Goal: Task Accomplishment & Management: Manage account settings

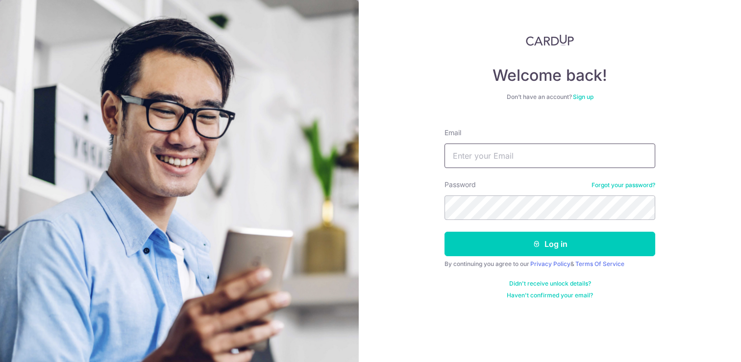
click at [539, 161] on input "Email" at bounding box center [549, 156] width 211 height 25
type input "[EMAIL_ADDRESS][DOMAIN_NAME]"
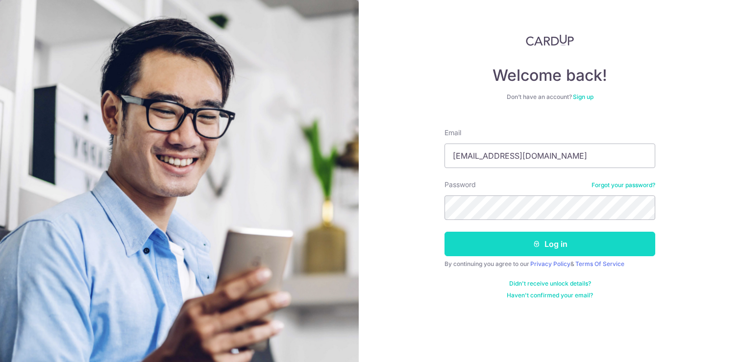
click at [548, 254] on button "Log in" at bounding box center [549, 244] width 211 height 25
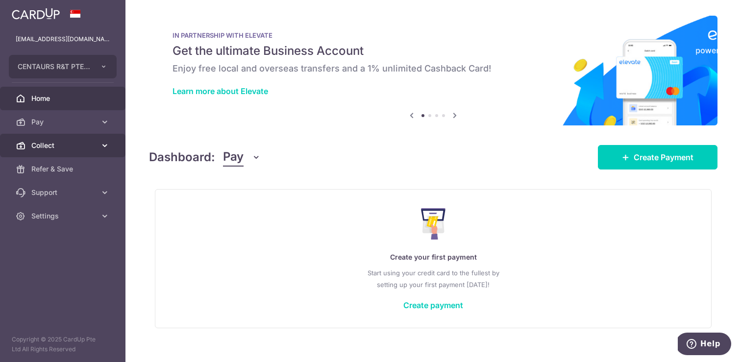
click at [110, 144] on link "Collect" at bounding box center [62, 146] width 125 height 24
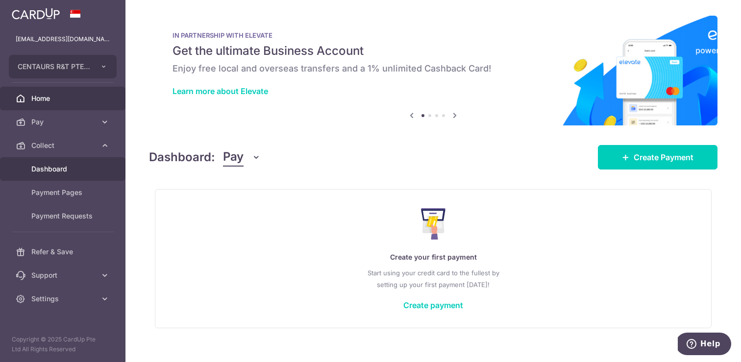
click at [73, 170] on span "Dashboard" at bounding box center [63, 169] width 65 height 10
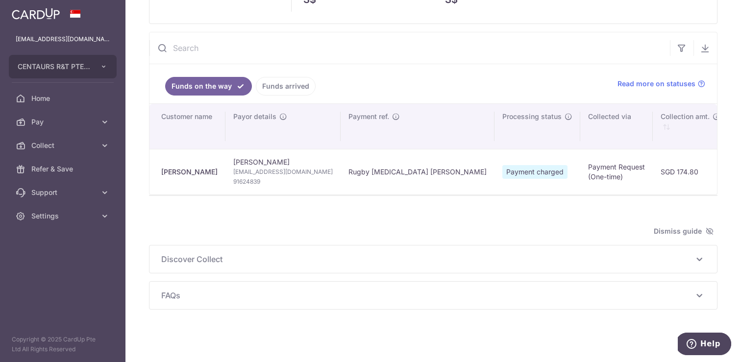
scroll to position [84, 0]
click at [300, 85] on link "Funds arrived" at bounding box center [286, 84] width 60 height 19
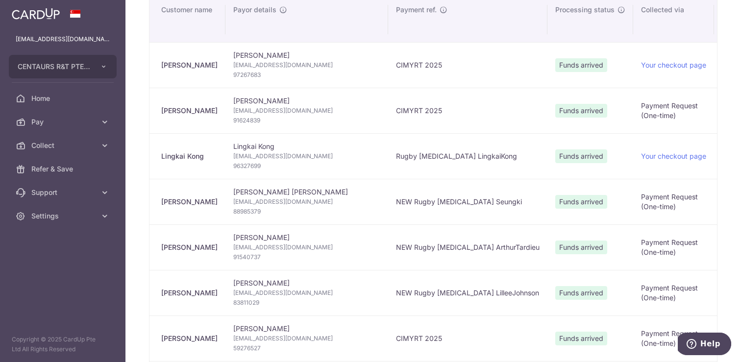
scroll to position [193, 0]
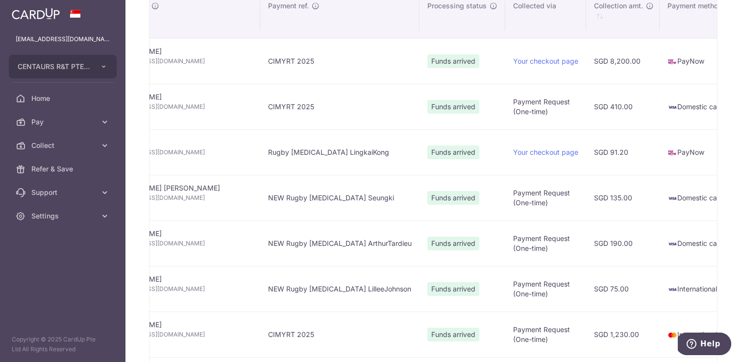
type input "September 2025"
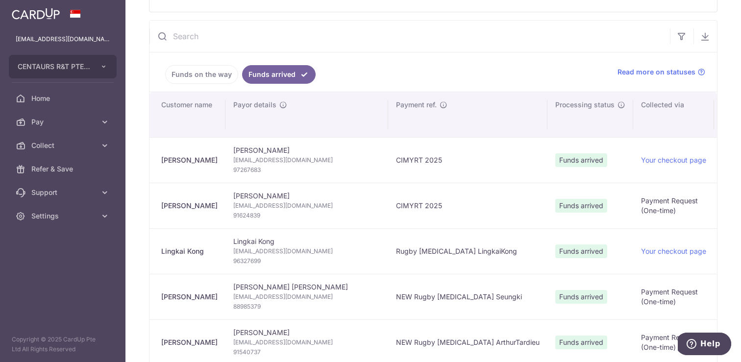
scroll to position [0, 0]
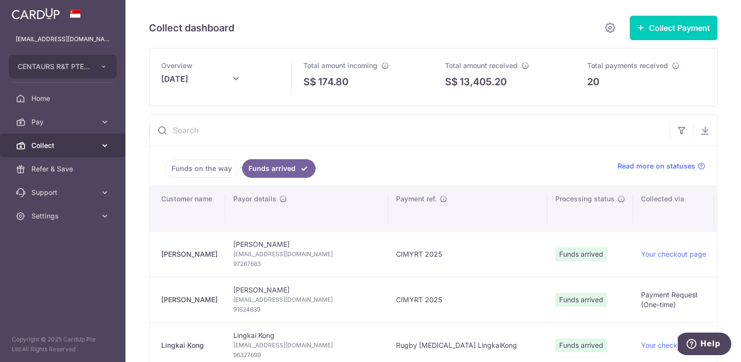
click at [109, 142] on icon at bounding box center [105, 146] width 10 height 10
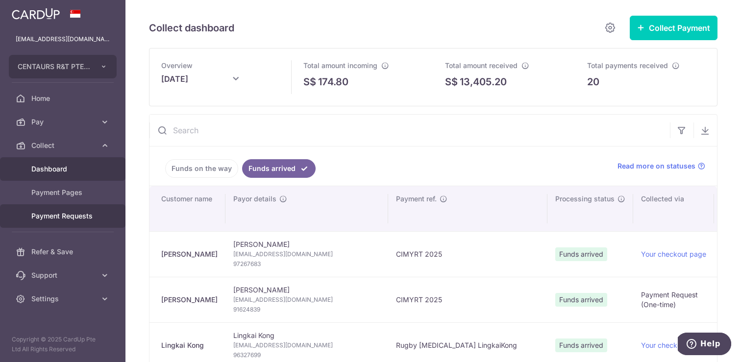
click at [78, 217] on span "Payment Requests" at bounding box center [63, 216] width 65 height 10
click at [84, 216] on span "Payment Requests" at bounding box center [63, 216] width 65 height 10
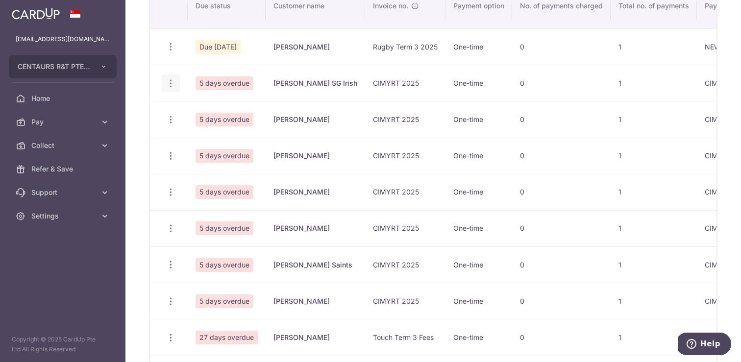
click at [167, 78] on icon "button" at bounding box center [171, 83] width 10 height 10
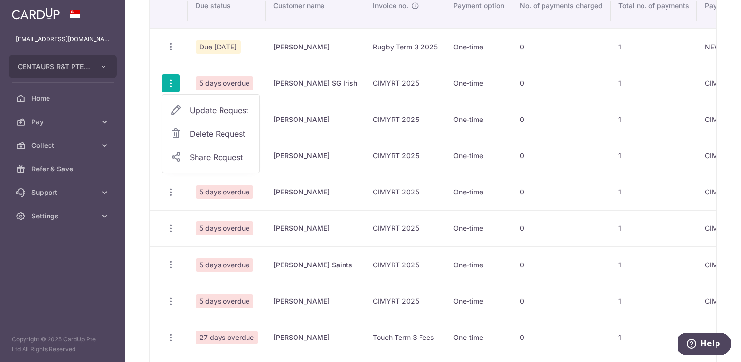
click at [205, 110] on span "Update Request" at bounding box center [221, 110] width 62 height 12
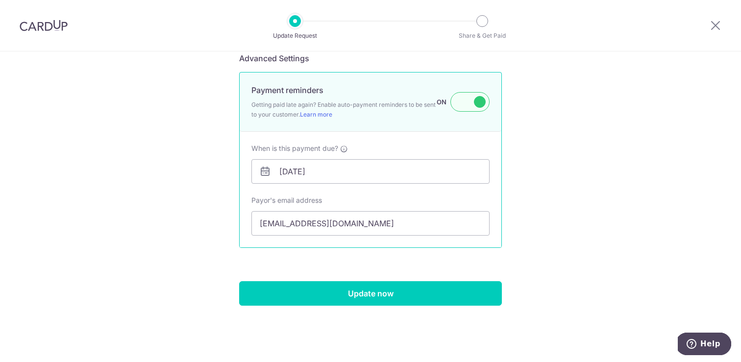
scroll to position [847, 0]
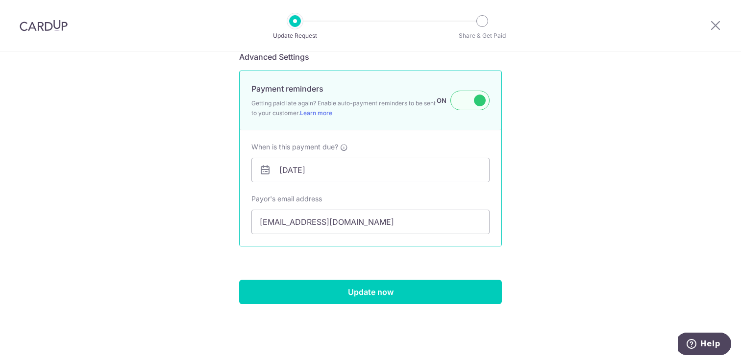
click at [480, 107] on label at bounding box center [469, 101] width 39 height 20
click at [0, 0] on input "Payment reminders Getting paid late again? Enable auto-payment reminders to be …" at bounding box center [0, 0] width 0 height 0
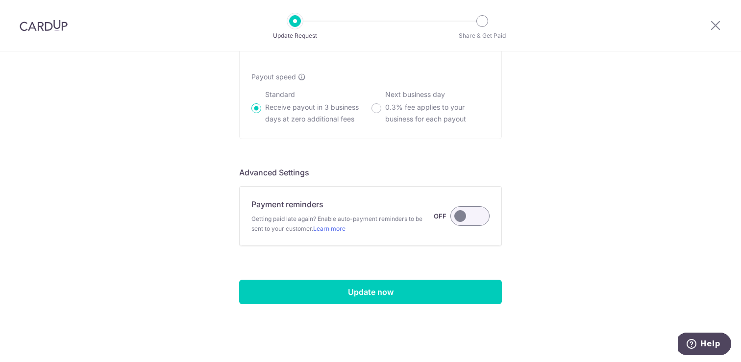
scroll to position [731, 0]
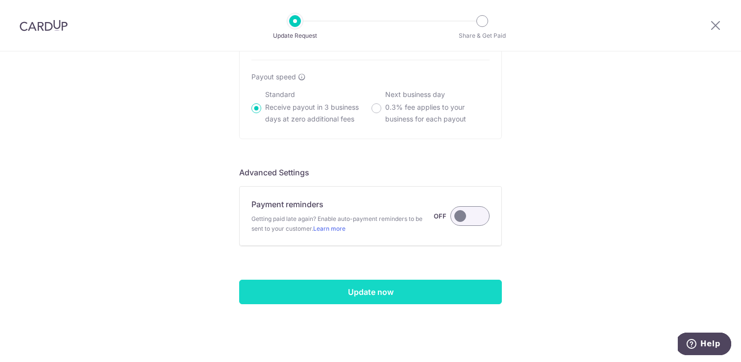
click at [446, 292] on input "Update now" at bounding box center [370, 292] width 263 height 25
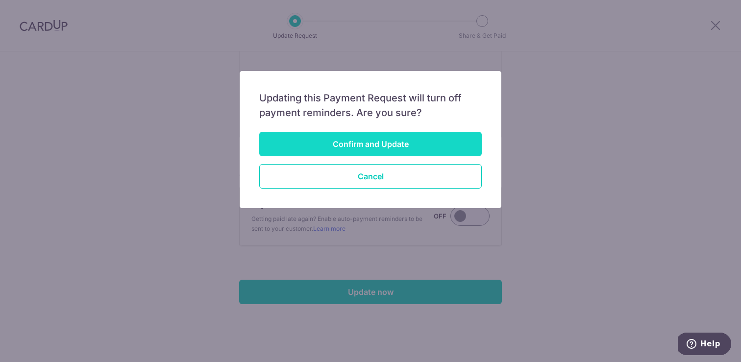
click at [422, 137] on button "Confirm and Update" at bounding box center [370, 144] width 222 height 25
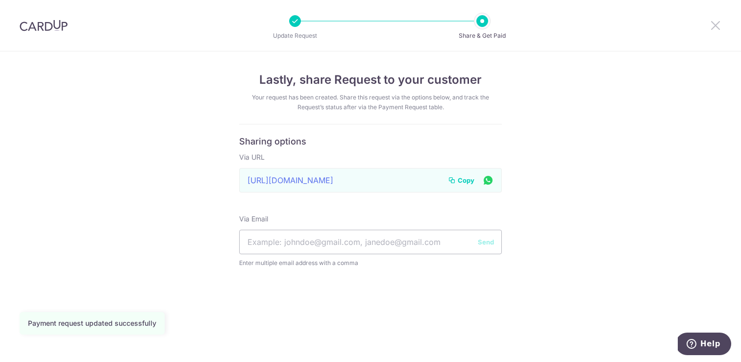
click at [716, 26] on icon at bounding box center [716, 25] width 12 height 12
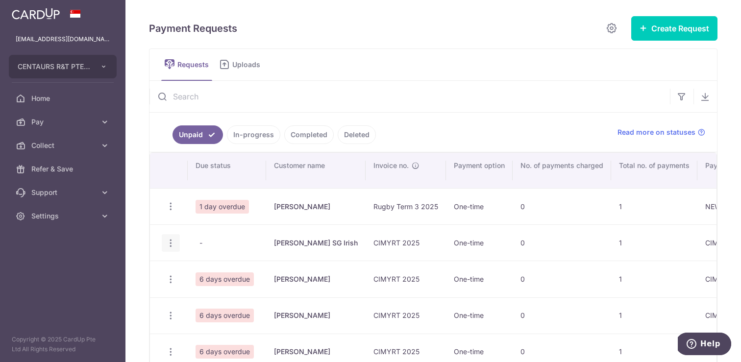
click at [171, 243] on icon "button" at bounding box center [171, 243] width 10 height 10
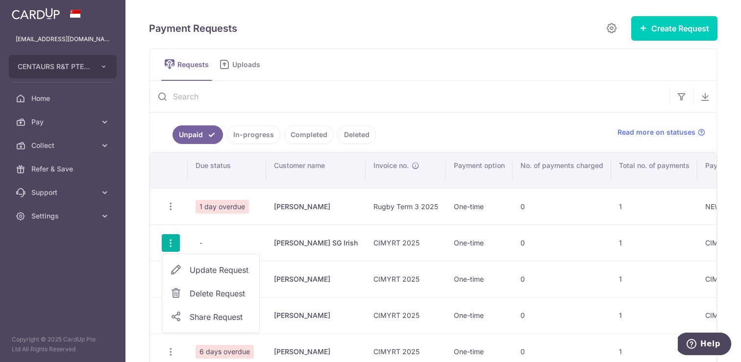
click at [209, 294] on span "Delete Request" at bounding box center [221, 294] width 62 height 12
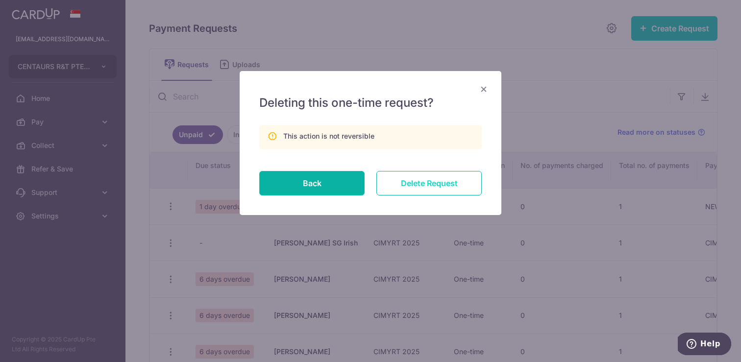
click at [426, 188] on input "Delete Request" at bounding box center [428, 183] width 105 height 25
click at [427, 183] on input "Delete Request" at bounding box center [428, 183] width 105 height 25
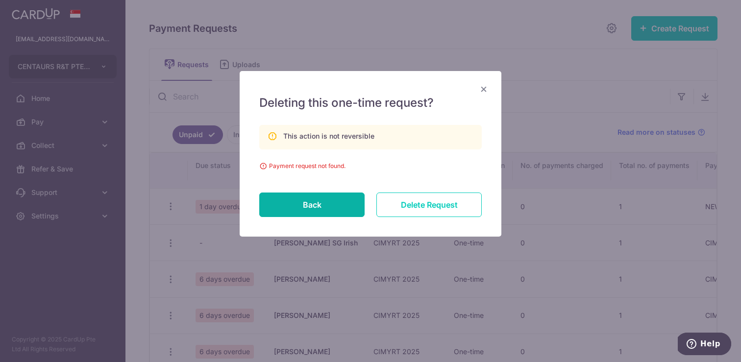
click at [352, 209] on button "Back" at bounding box center [311, 205] width 105 height 25
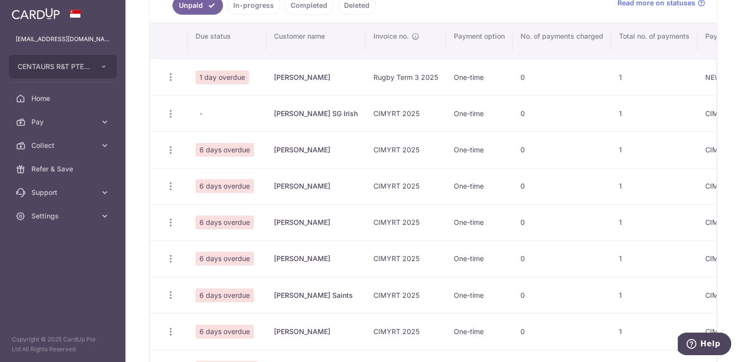
scroll to position [133, 0]
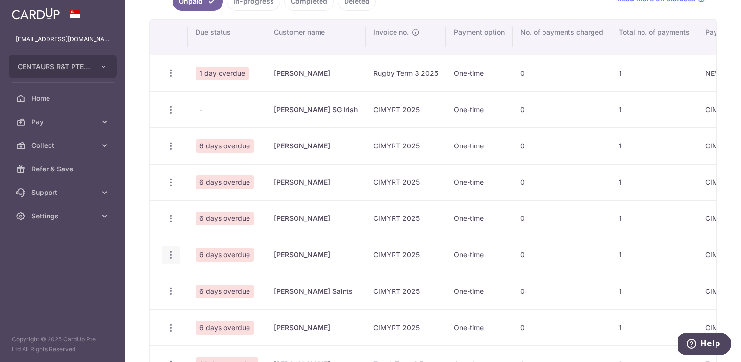
click at [171, 255] on icon "button" at bounding box center [171, 255] width 10 height 10
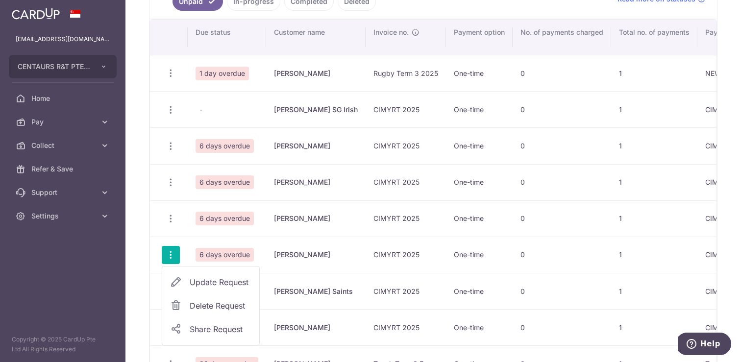
click at [212, 305] on span "Delete Request" at bounding box center [221, 306] width 62 height 12
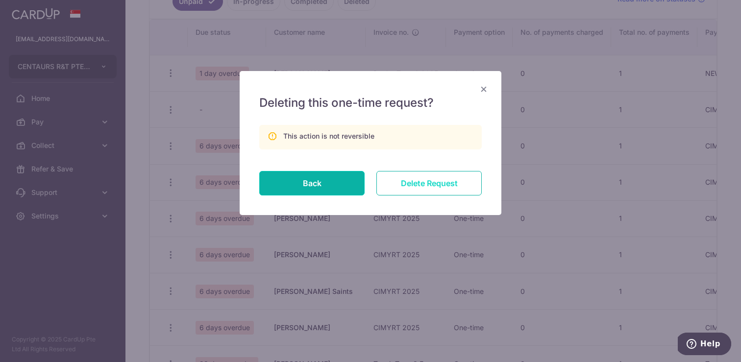
click at [435, 185] on input "Delete Request" at bounding box center [428, 183] width 105 height 25
click at [435, 181] on input "Delete Request" at bounding box center [428, 183] width 105 height 25
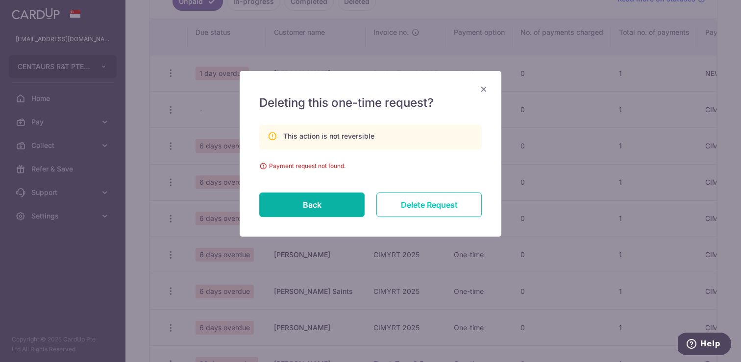
click at [484, 92] on span "×" at bounding box center [484, 88] width 8 height 14
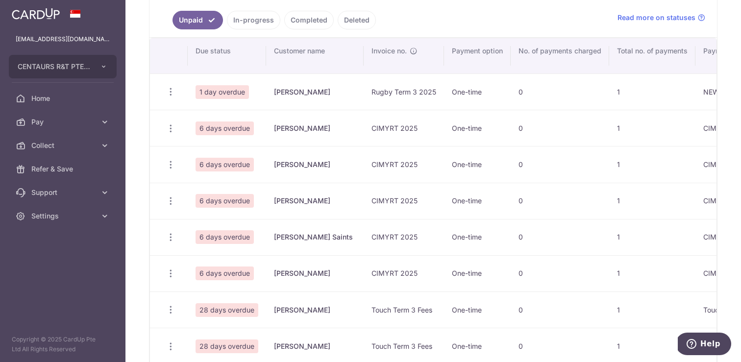
scroll to position [107, 0]
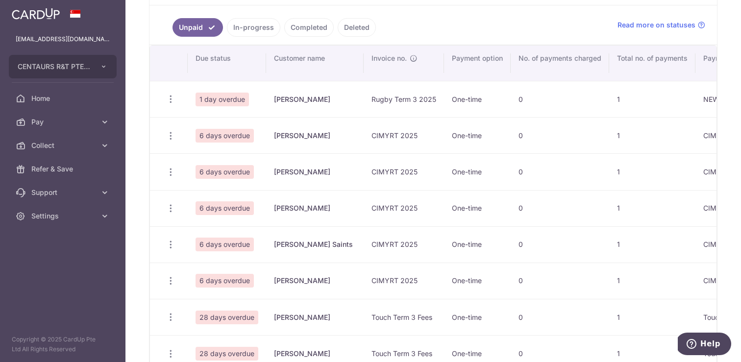
click at [301, 25] on link "Completed" at bounding box center [308, 27] width 49 height 19
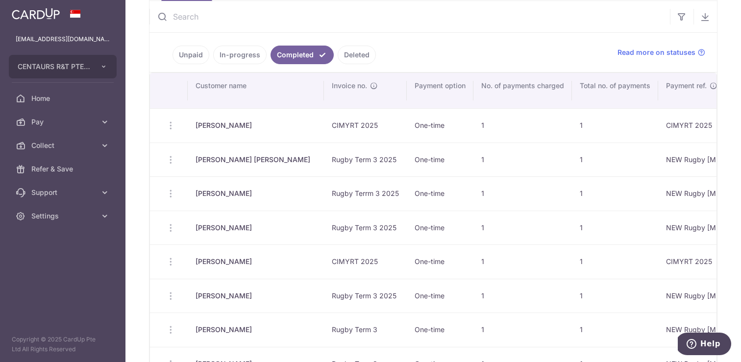
scroll to position [72, 0]
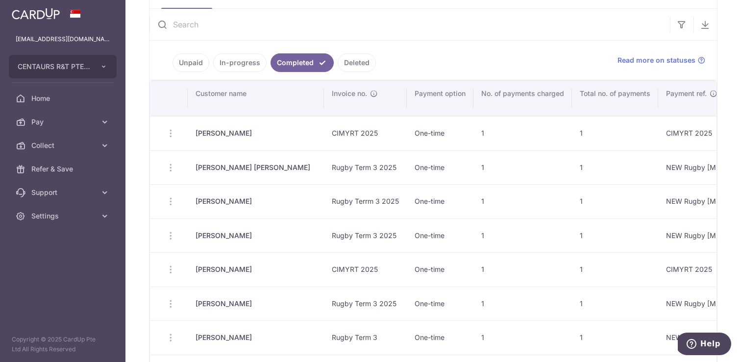
click at [246, 60] on link "In-progress" at bounding box center [239, 62] width 53 height 19
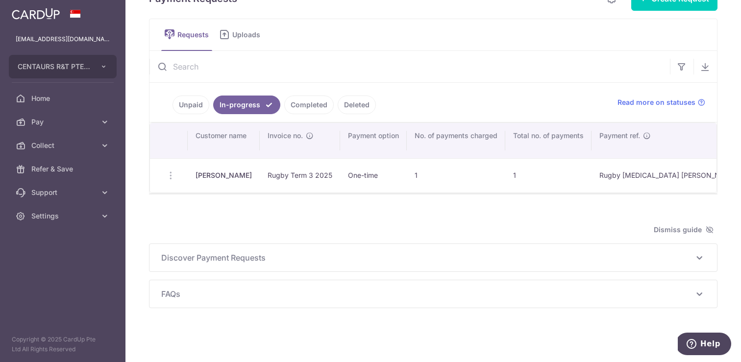
scroll to position [29, 0]
click at [191, 101] on link "Unpaid" at bounding box center [191, 105] width 37 height 19
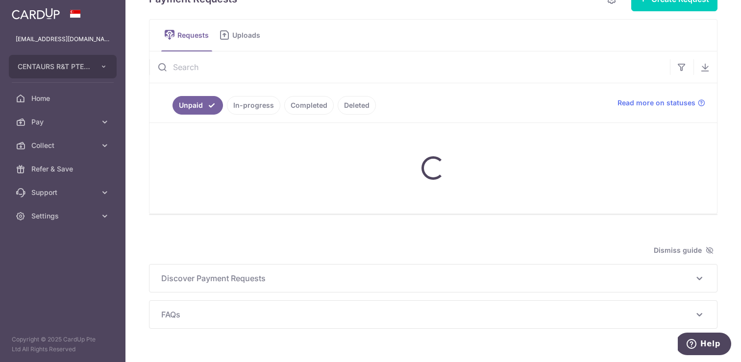
scroll to position [0, 0]
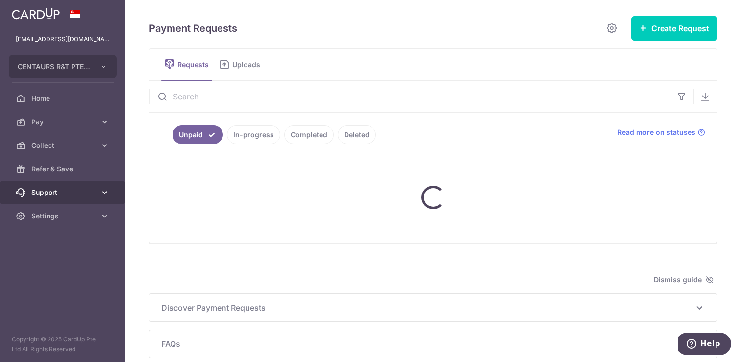
click at [106, 191] on icon at bounding box center [105, 193] width 10 height 10
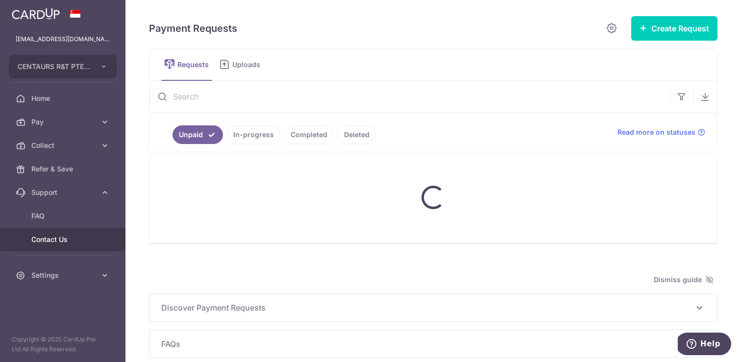
click at [58, 240] on span "Contact Us" at bounding box center [63, 240] width 65 height 10
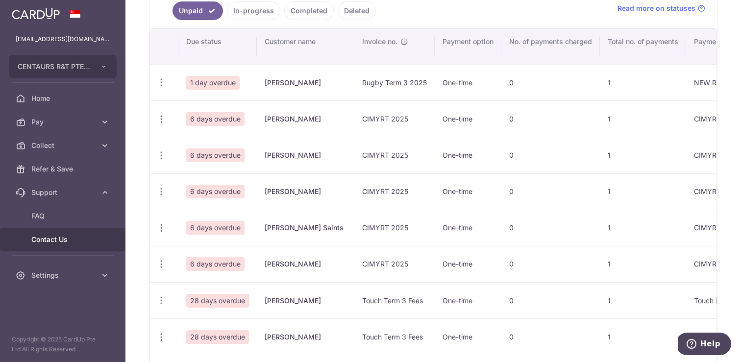
scroll to position [0, 1]
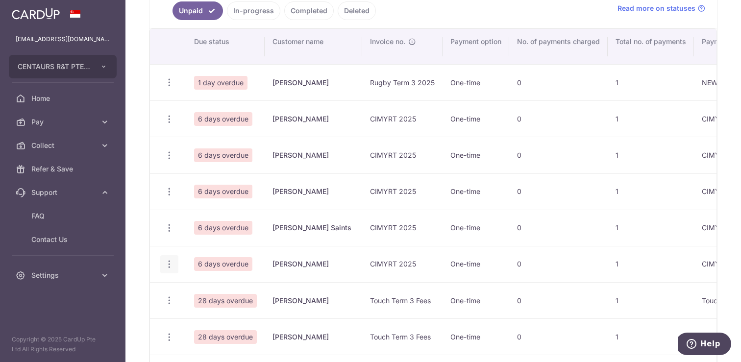
click at [169, 264] on icon "button" at bounding box center [169, 264] width 10 height 10
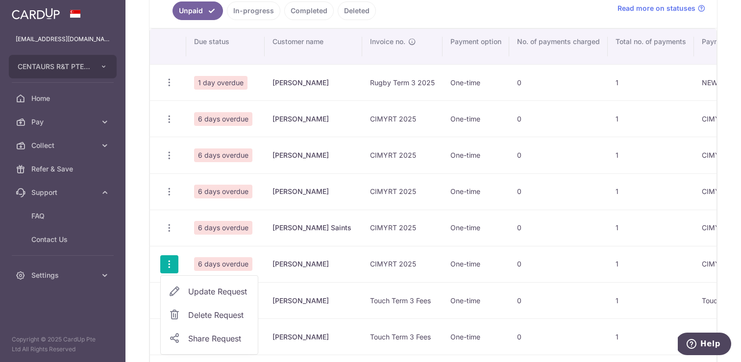
click at [214, 317] on span "Delete Request" at bounding box center [219, 315] width 62 height 12
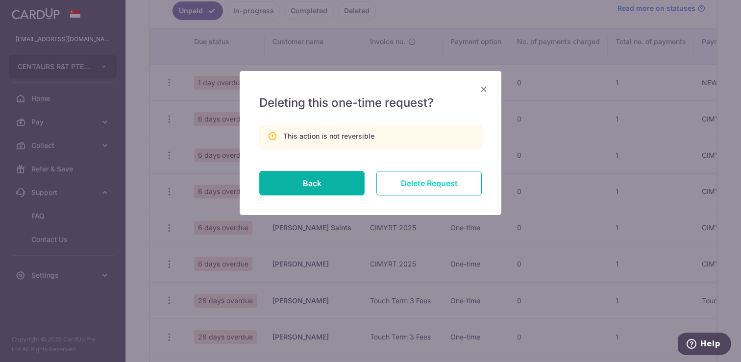
click at [408, 182] on input "Delete Request" at bounding box center [428, 183] width 105 height 25
click at [445, 182] on input "Delete Request" at bounding box center [428, 183] width 105 height 25
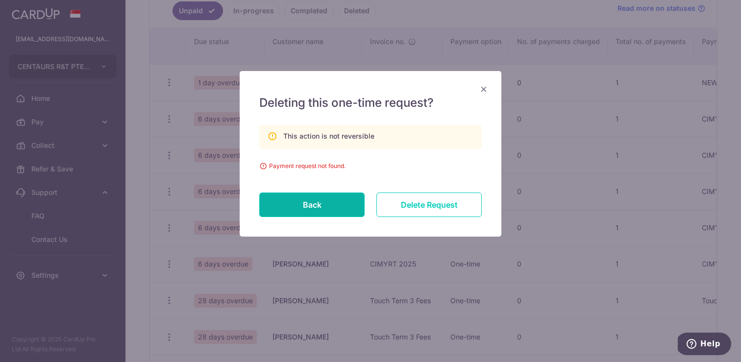
click at [481, 92] on span "×" at bounding box center [484, 88] width 8 height 14
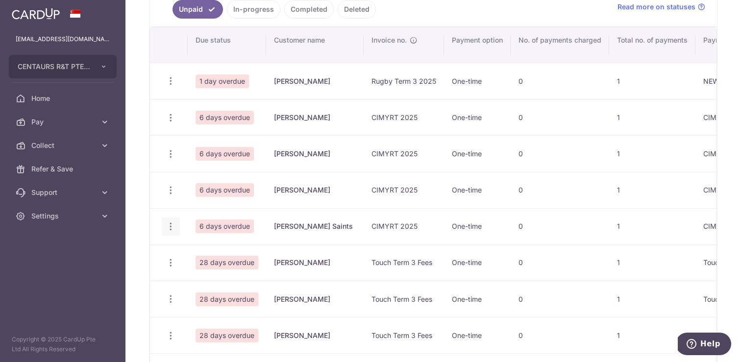
click at [169, 222] on icon "button" at bounding box center [171, 227] width 10 height 10
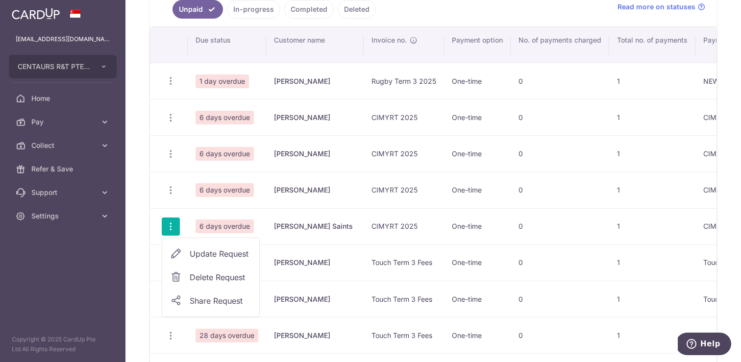
click at [228, 254] on span "Update Request" at bounding box center [221, 254] width 62 height 12
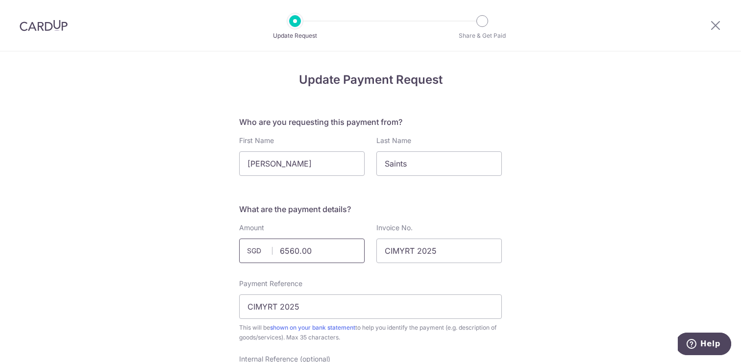
click at [305, 247] on input "6560.00" at bounding box center [301, 251] width 125 height 25
type input "5330.00"
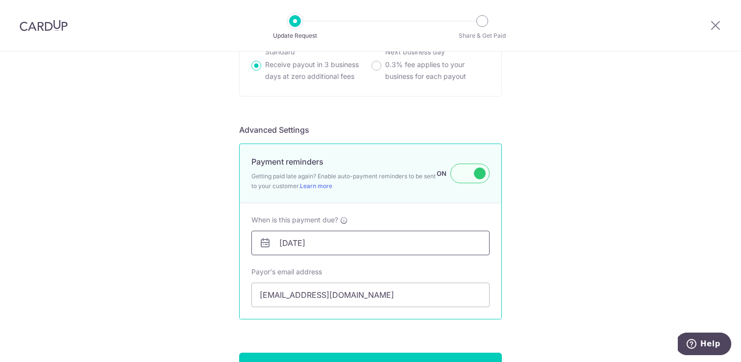
scroll to position [794, 0]
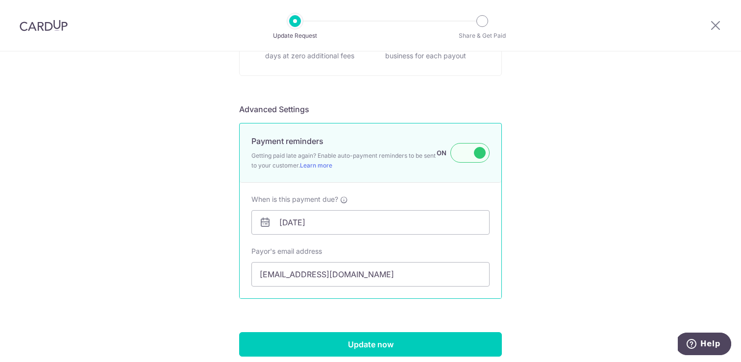
click at [412, 240] on div "When is this payment due? [DATE] Upon updating this Request, an email will be s…" at bounding box center [370, 241] width 238 height 92
click at [412, 228] on input "[DATE]" at bounding box center [370, 222] width 238 height 25
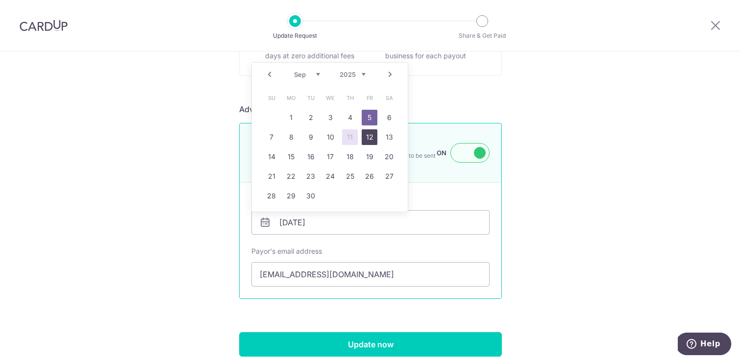
click at [370, 135] on link "12" at bounding box center [370, 137] width 16 height 16
type input "[DATE]"
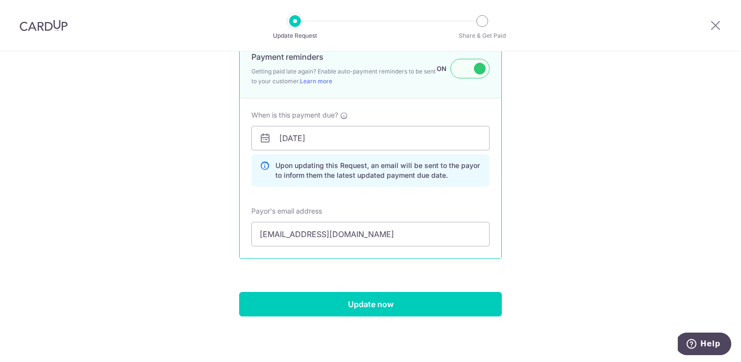
scroll to position [884, 0]
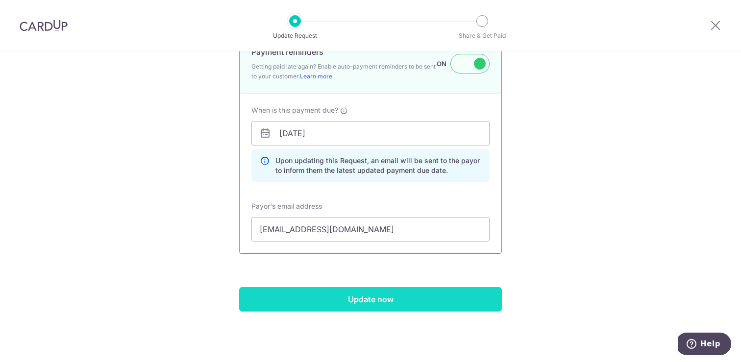
click at [442, 296] on input "Update now" at bounding box center [370, 299] width 263 height 25
